Goal: Task Accomplishment & Management: Manage account settings

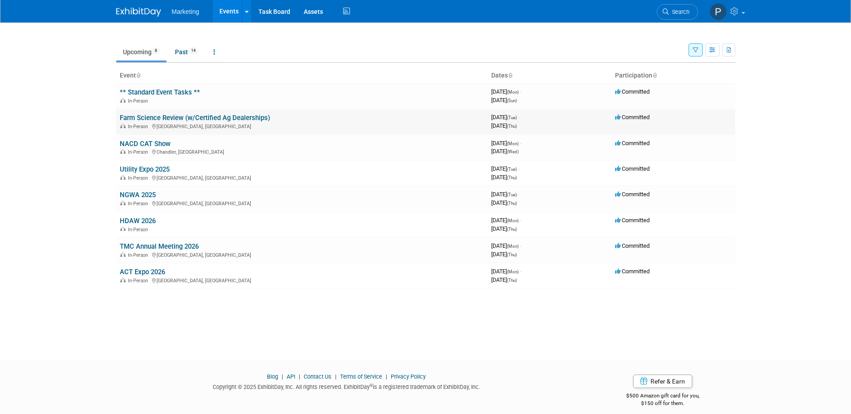
click at [168, 115] on link "Farm Science Review (w/Certified Ag Dealerships)" at bounding box center [195, 118] width 150 height 8
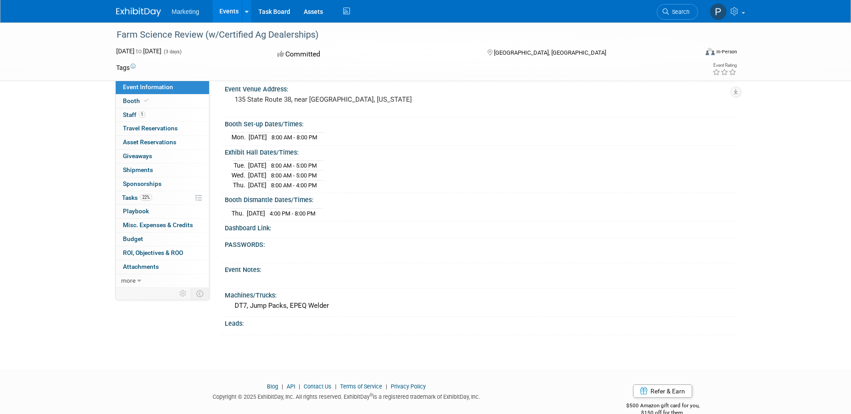
scroll to position [79, 0]
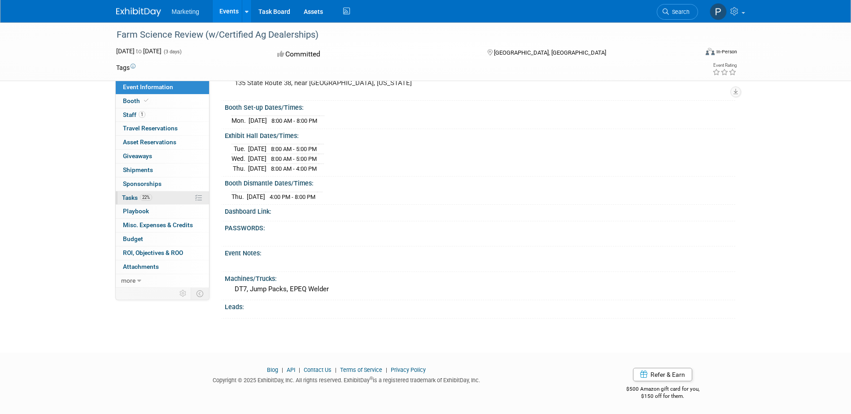
click at [139, 197] on span "Tasks 22%" at bounding box center [137, 197] width 30 height 7
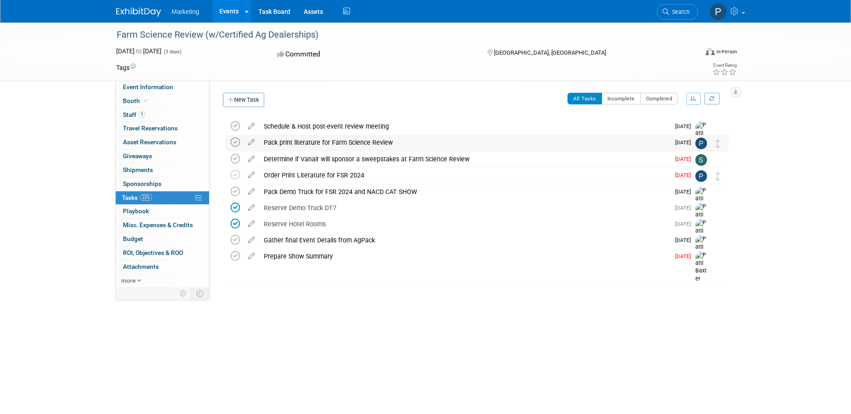
click at [233, 141] on icon at bounding box center [235, 142] width 9 height 9
click at [303, 175] on div "Order Print Literature for FSR 2024" at bounding box center [464, 175] width 410 height 15
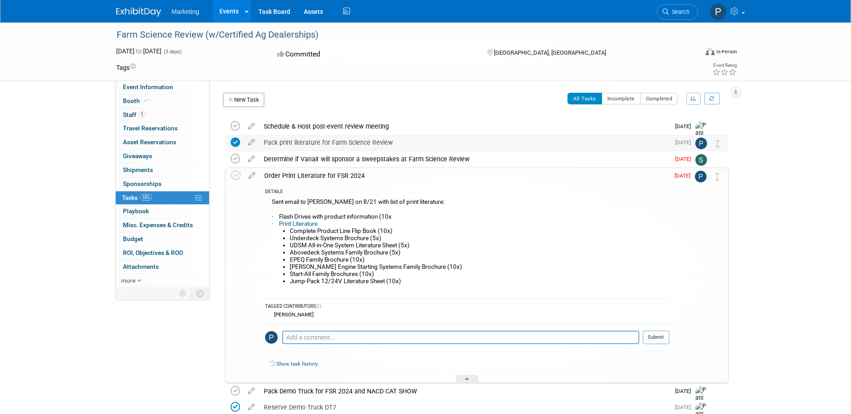
click at [292, 142] on div "Pack print literature for Farm Science Review" at bounding box center [464, 142] width 410 height 15
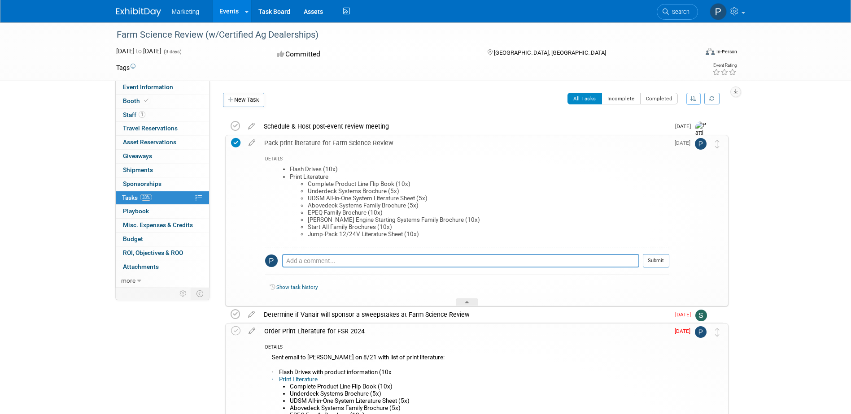
click at [292, 142] on div "Pack print literature for Farm Science Review" at bounding box center [464, 142] width 409 height 15
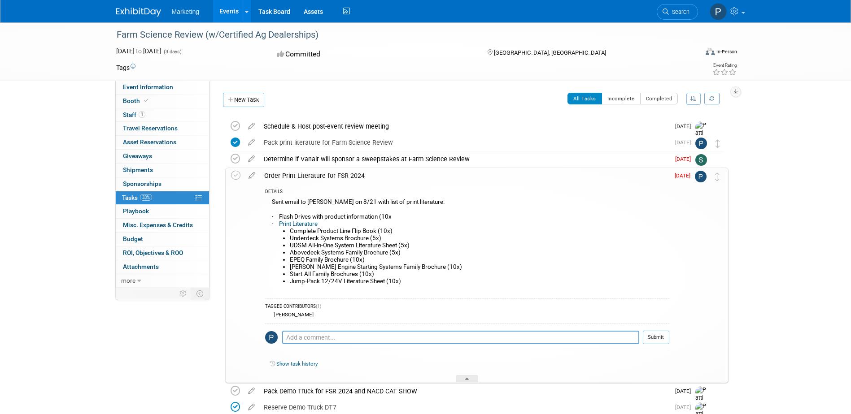
click at [313, 176] on div "Order Print Literature for FSR 2024" at bounding box center [464, 175] width 409 height 15
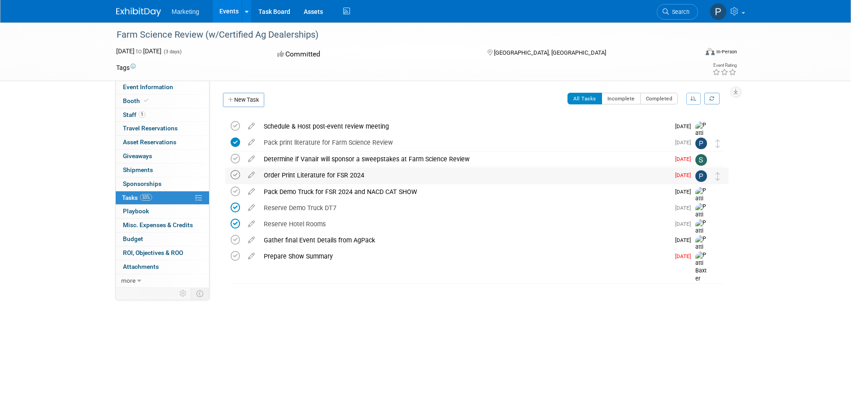
click at [235, 177] on icon at bounding box center [235, 174] width 9 height 9
click at [226, 11] on link "Events" at bounding box center [229, 11] width 33 height 22
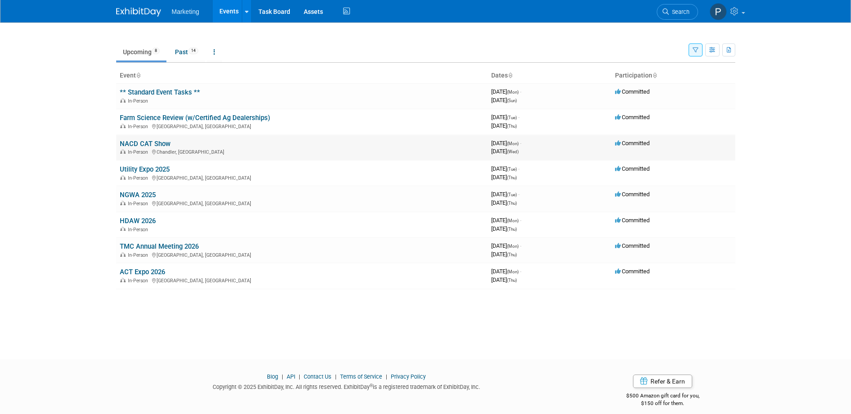
click at [154, 145] on link "NACD CAT Show" at bounding box center [145, 144] width 51 height 8
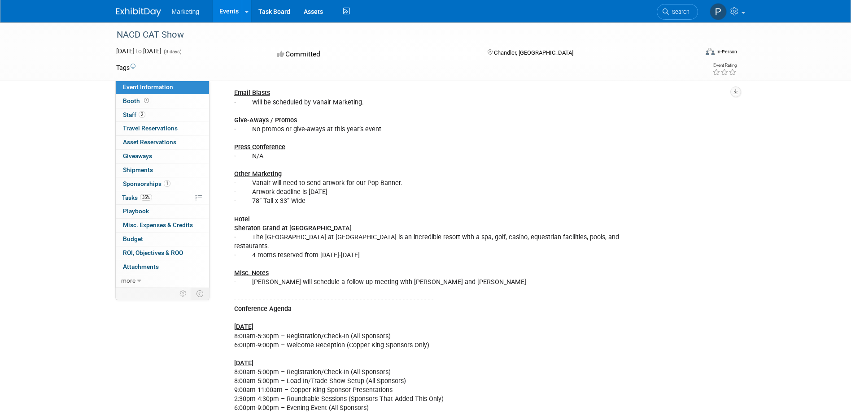
scroll to position [583, 0]
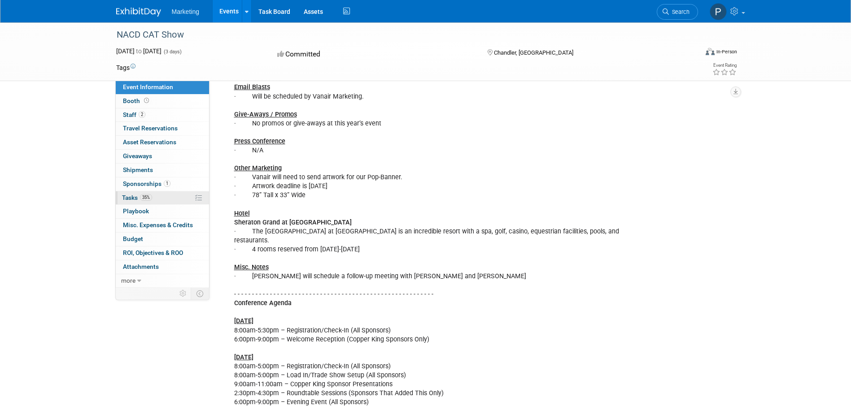
click at [134, 196] on span "Tasks 35%" at bounding box center [137, 197] width 30 height 7
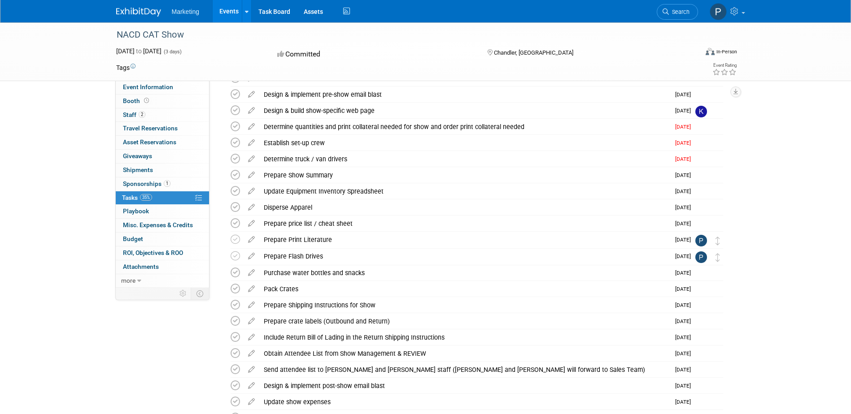
scroll to position [538, 0]
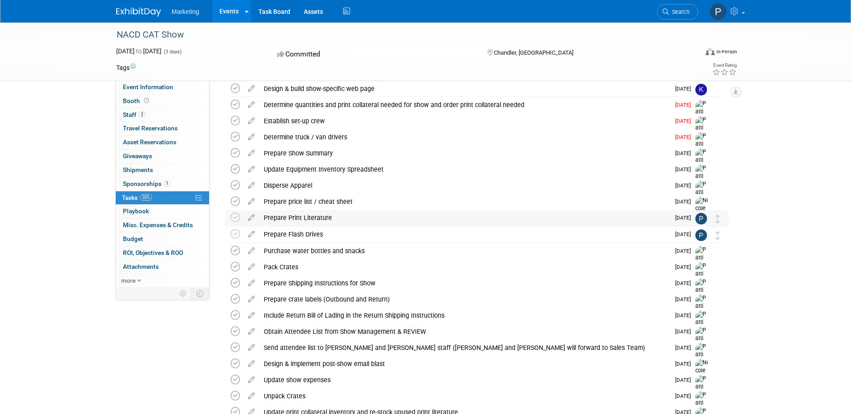
click at [322, 219] on div "Prepare Print Literature" at bounding box center [464, 217] width 410 height 15
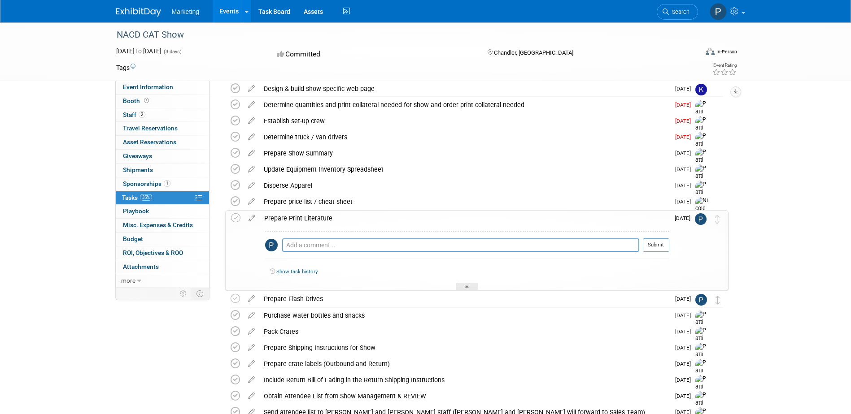
click at [322, 219] on div "Prepare Print Literature" at bounding box center [464, 218] width 409 height 15
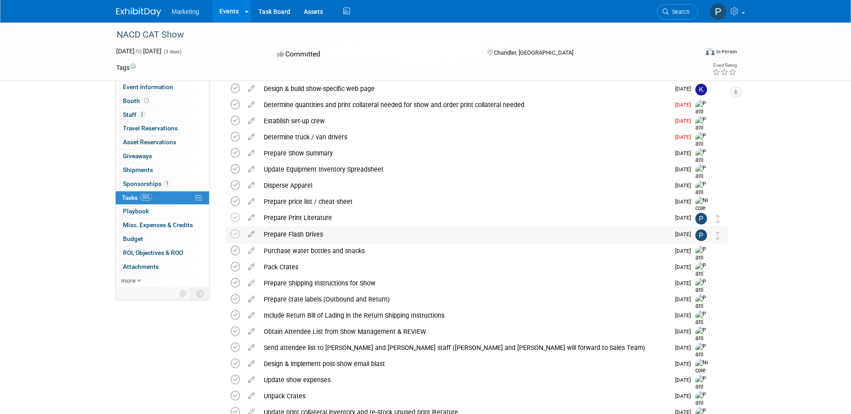
click at [318, 231] on div "Prepare Flash Drives" at bounding box center [464, 234] width 410 height 15
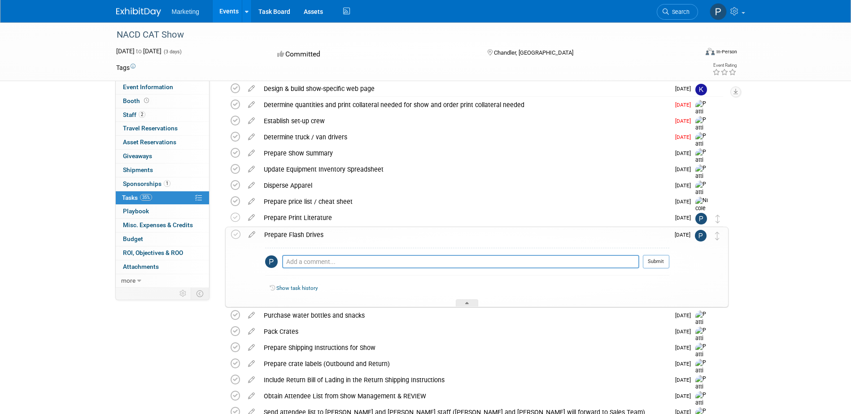
click at [318, 231] on div "Prepare Flash Drives" at bounding box center [464, 234] width 409 height 15
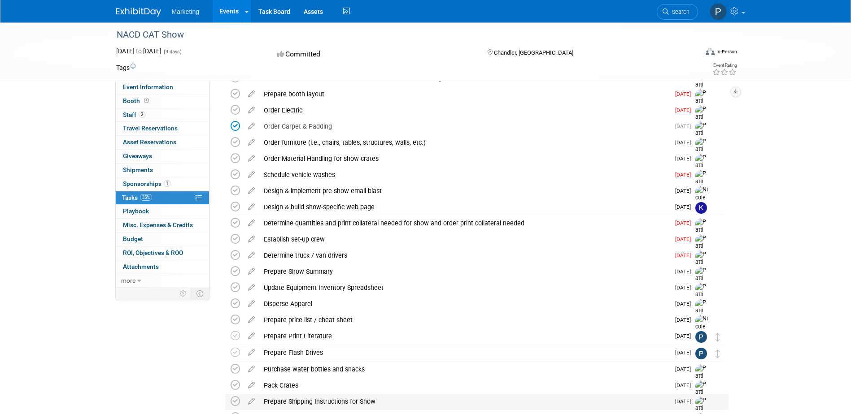
scroll to position [420, 0]
click at [231, 11] on link "Events" at bounding box center [229, 11] width 33 height 22
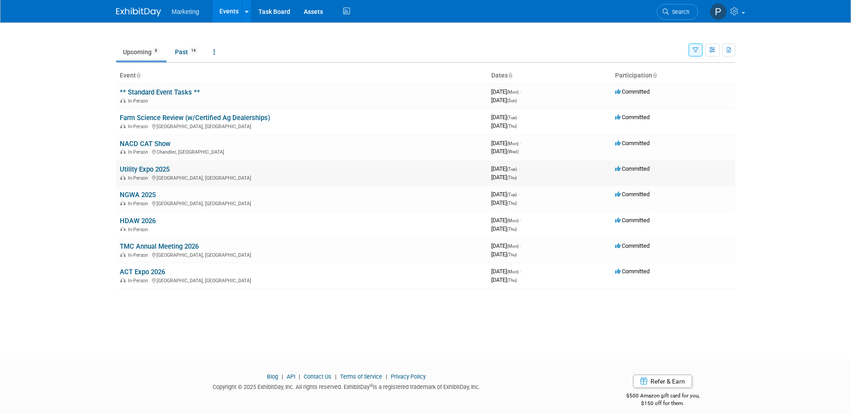
click at [147, 169] on link "Utility Expo 2025" at bounding box center [145, 169] width 50 height 8
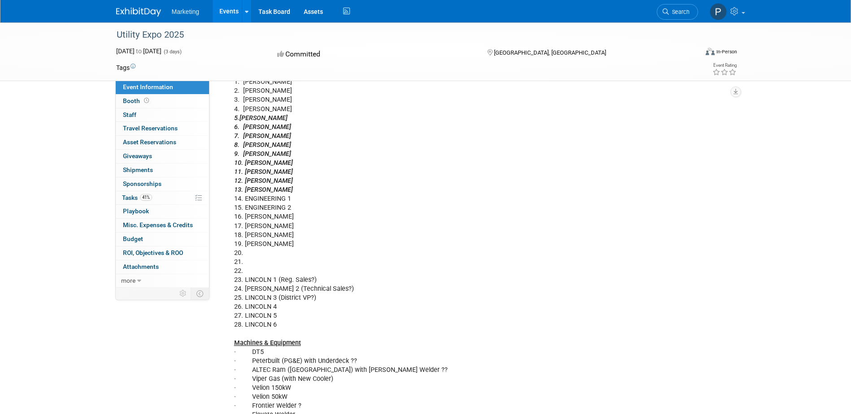
scroll to position [308, 0]
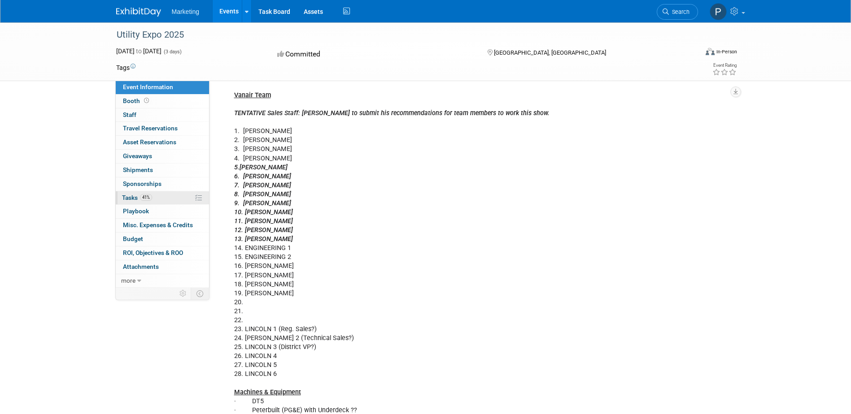
click at [134, 196] on span "Tasks 41%" at bounding box center [137, 197] width 30 height 7
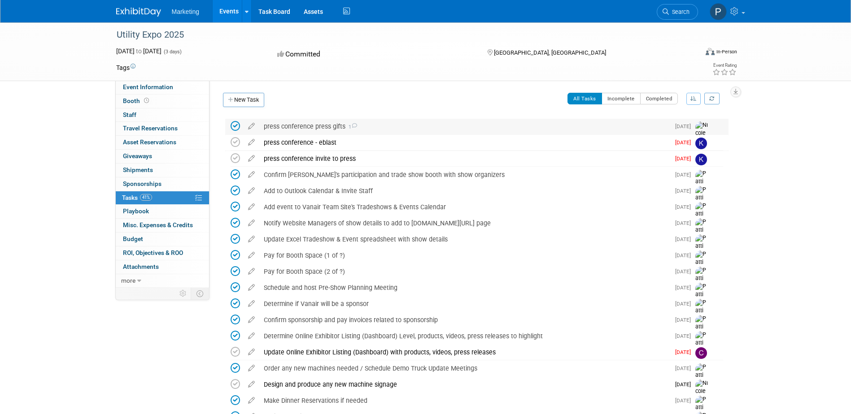
click at [357, 125] on icon at bounding box center [354, 125] width 6 height 5
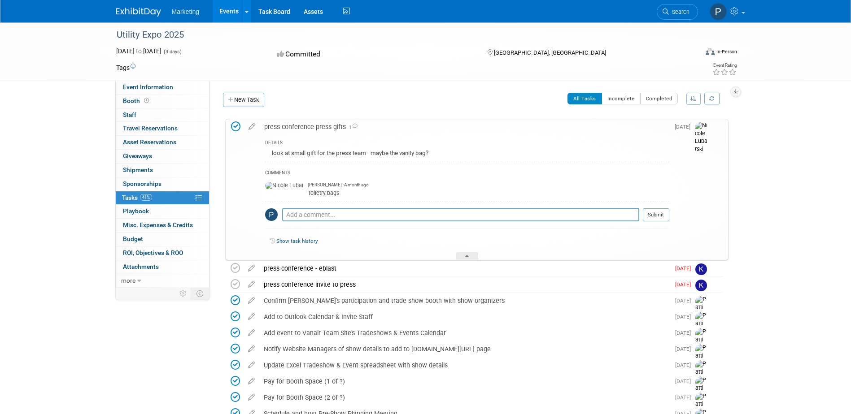
click at [353, 126] on icon at bounding box center [355, 126] width 6 height 5
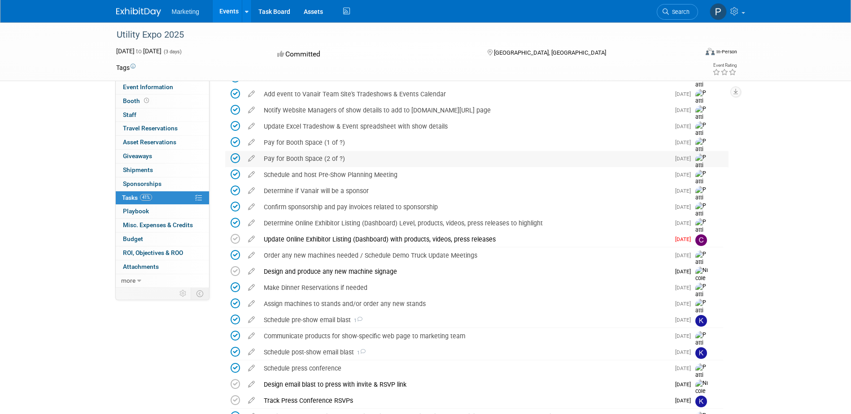
scroll to position [135, 0]
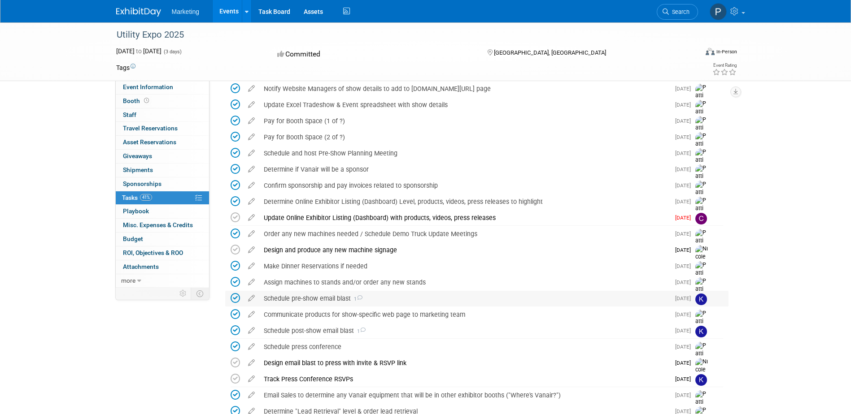
click at [472, 297] on div "Schedule pre-show email blast 1" at bounding box center [464, 298] width 410 height 15
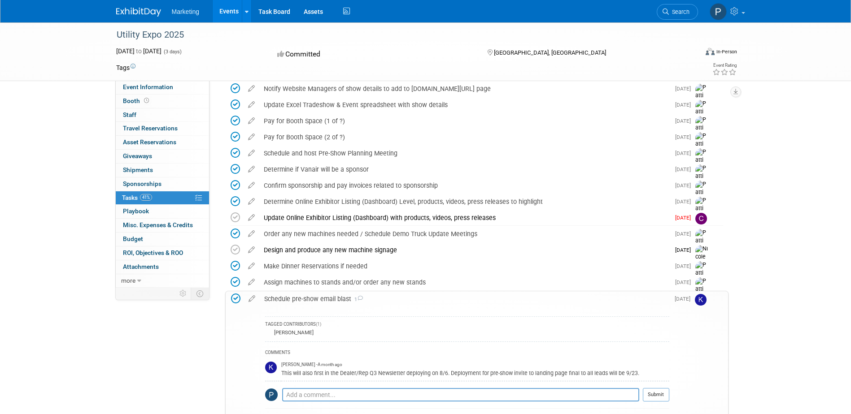
click at [472, 297] on div "Schedule pre-show email blast 1" at bounding box center [464, 299] width 409 height 15
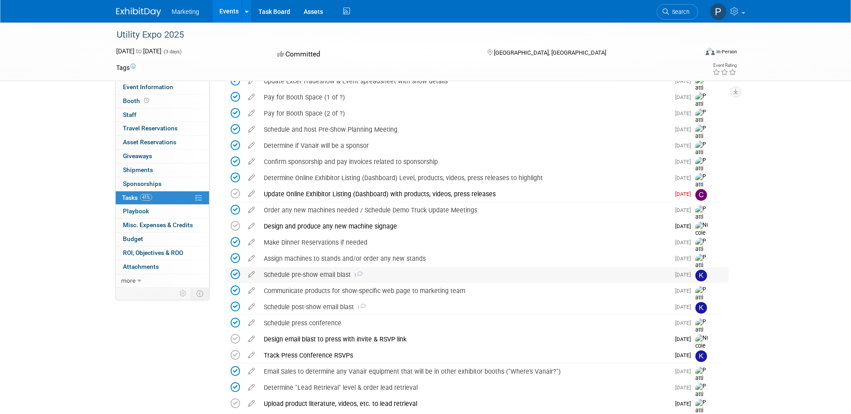
scroll to position [179, 0]
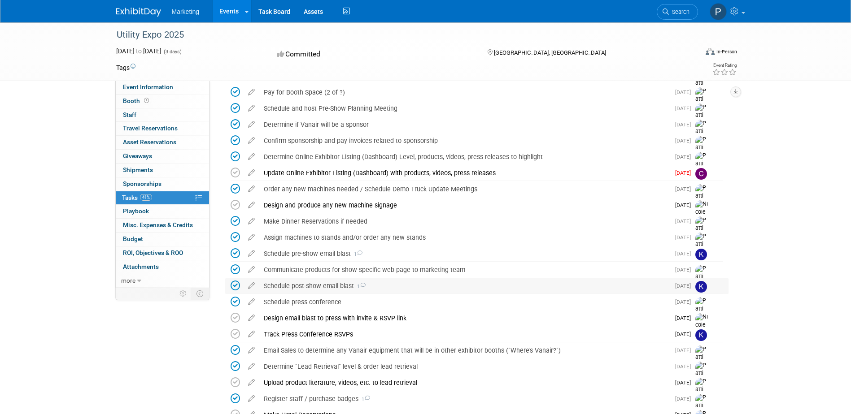
click at [463, 288] on div "Schedule post-show email blast 1" at bounding box center [464, 285] width 410 height 15
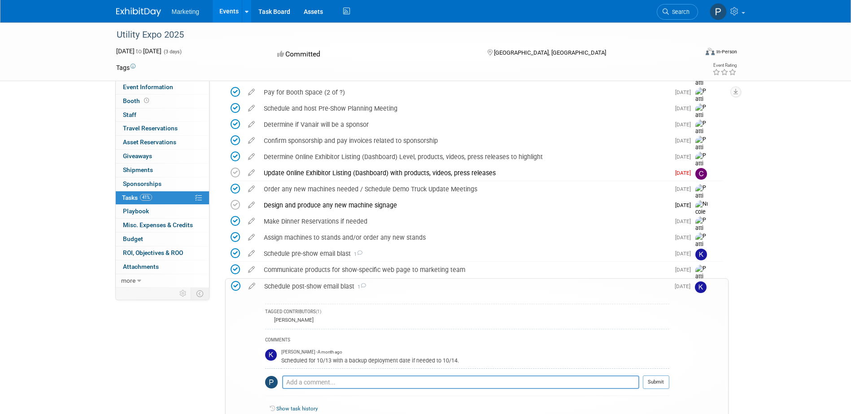
click at [463, 288] on div "Schedule post-show email blast 1" at bounding box center [464, 286] width 409 height 15
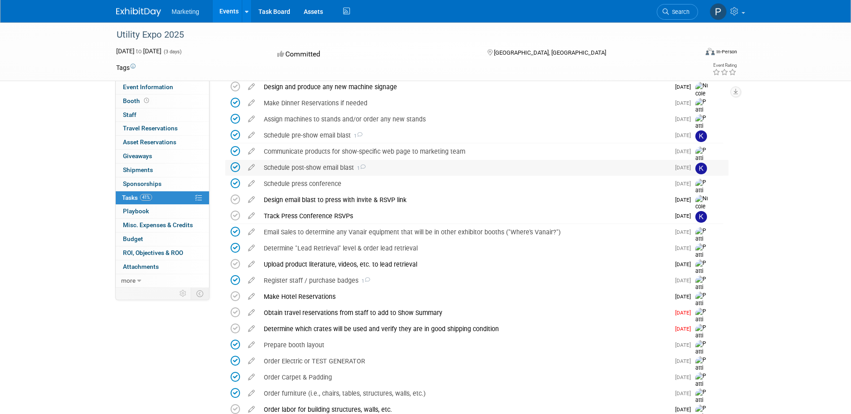
scroll to position [314, 0]
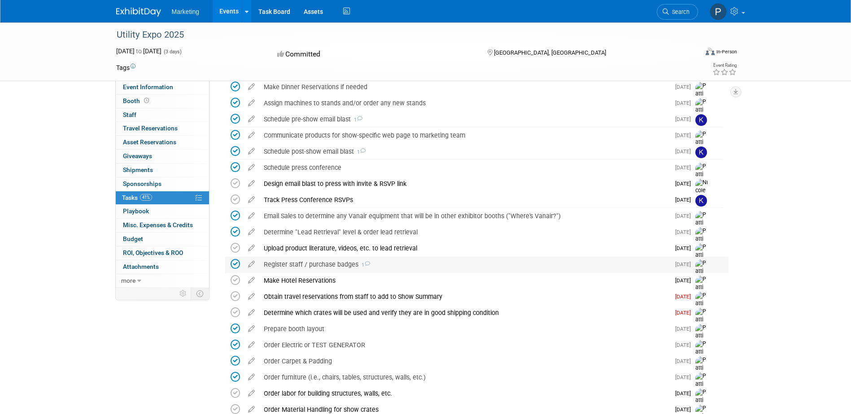
click at [458, 265] on div "Register staff / purchase badges 1" at bounding box center [464, 264] width 410 height 15
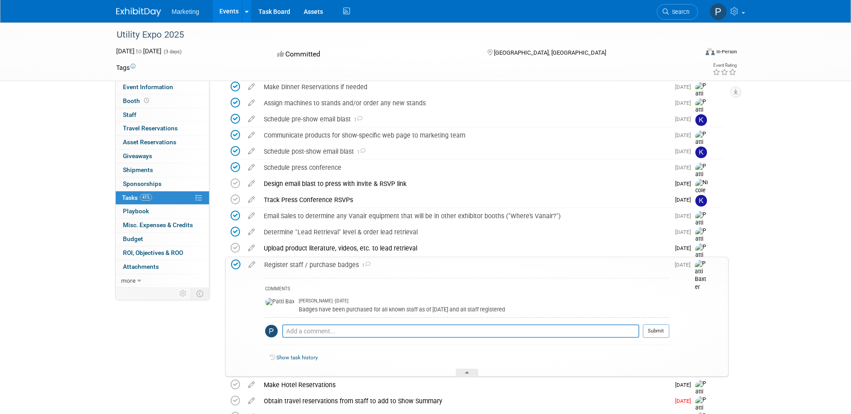
click at [458, 265] on div "Register staff / purchase badges 1" at bounding box center [464, 264] width 409 height 15
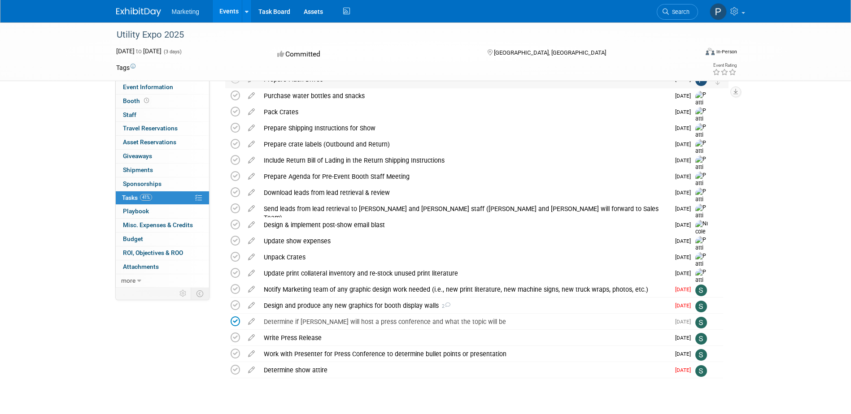
scroll to position [942, 0]
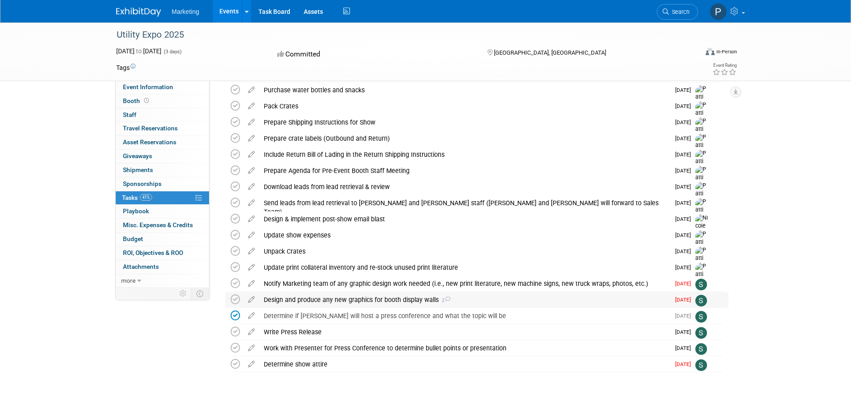
click at [404, 299] on div "Design and produce any new graphics for booth display walls 2" at bounding box center [464, 299] width 410 height 15
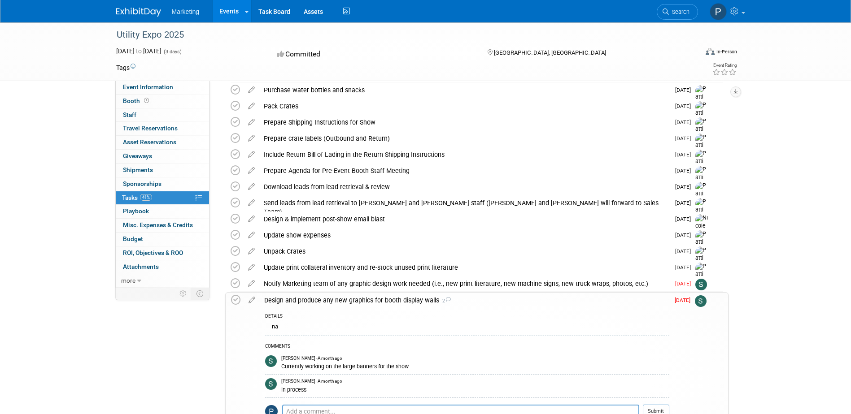
click at [404, 299] on div "Design and produce any new graphics for booth display walls 2" at bounding box center [464, 300] width 409 height 15
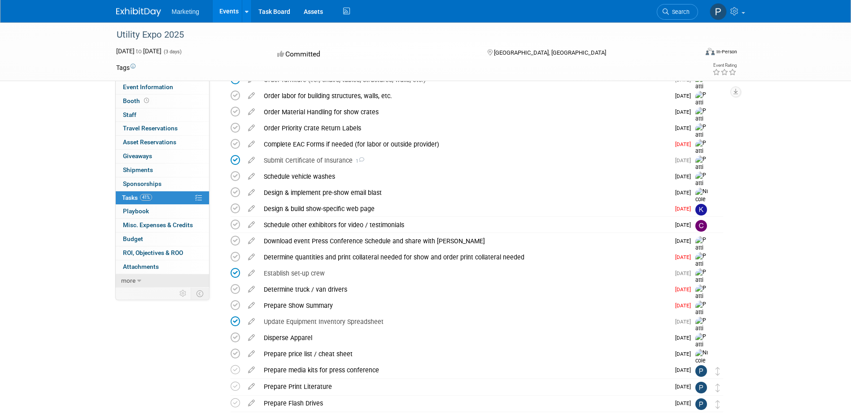
scroll to position [448, 0]
